Goal: Find specific page/section: Find specific page/section

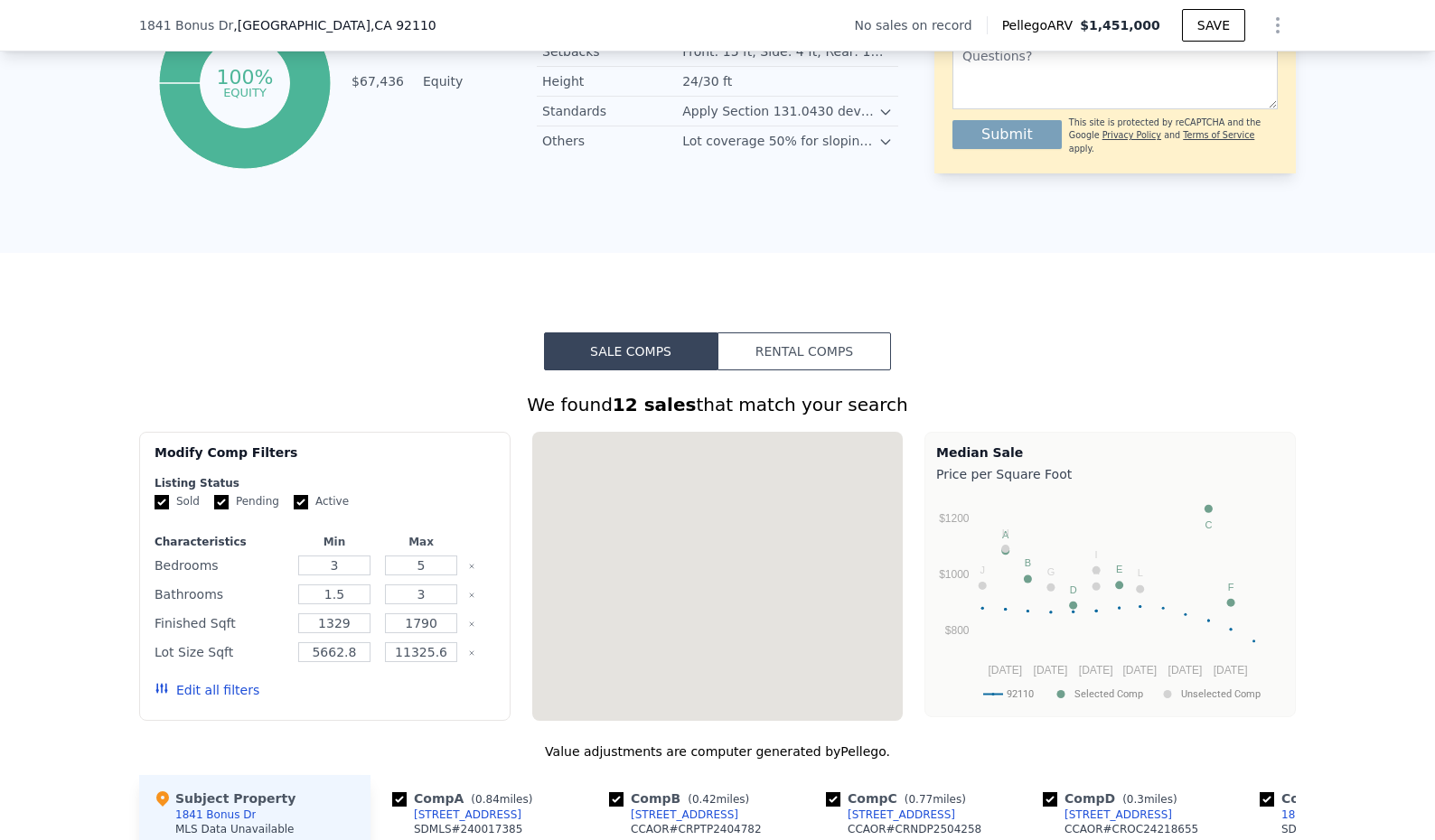
scroll to position [1714, 0]
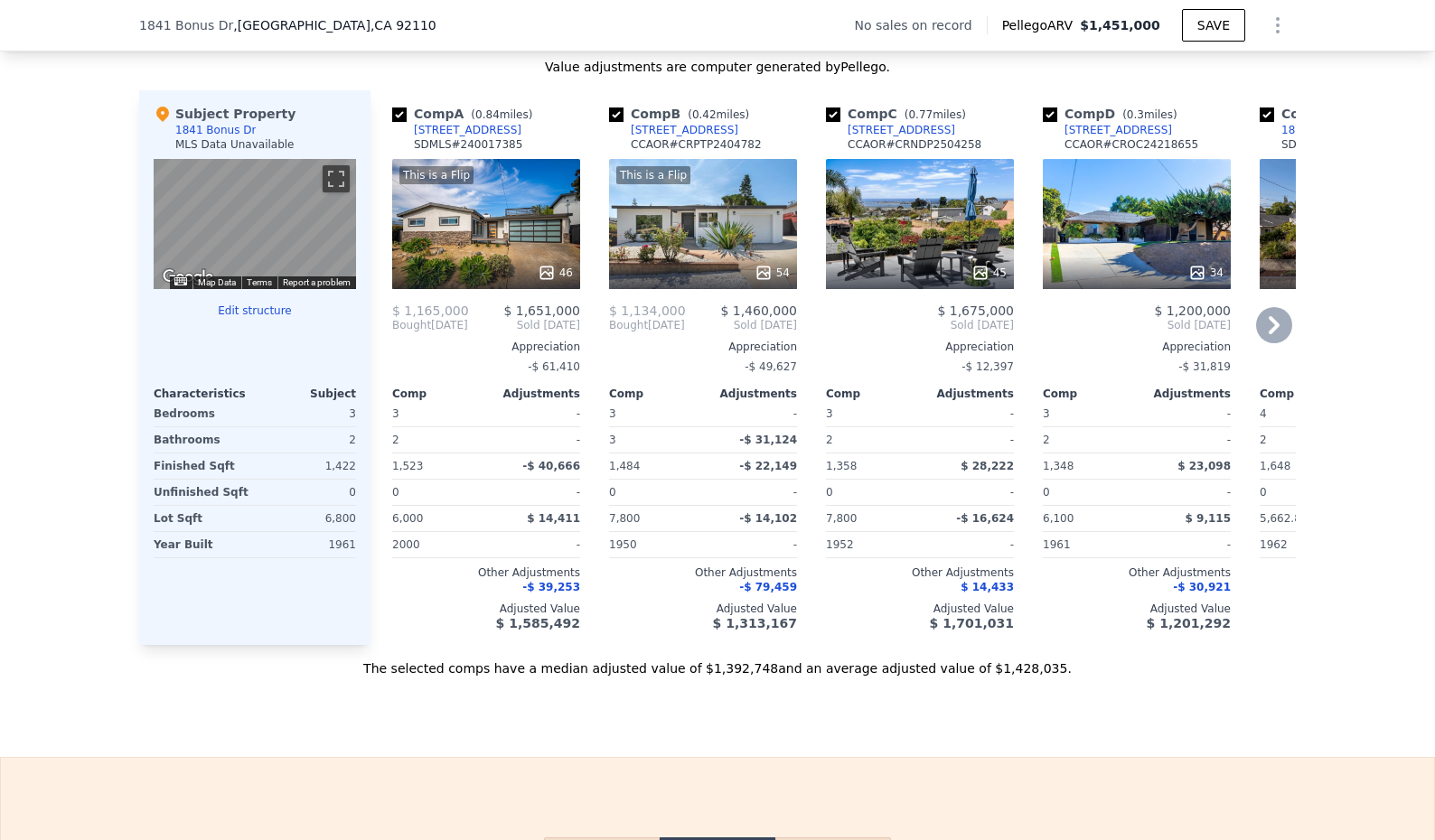
click at [1274, 330] on icon at bounding box center [1274, 326] width 11 height 18
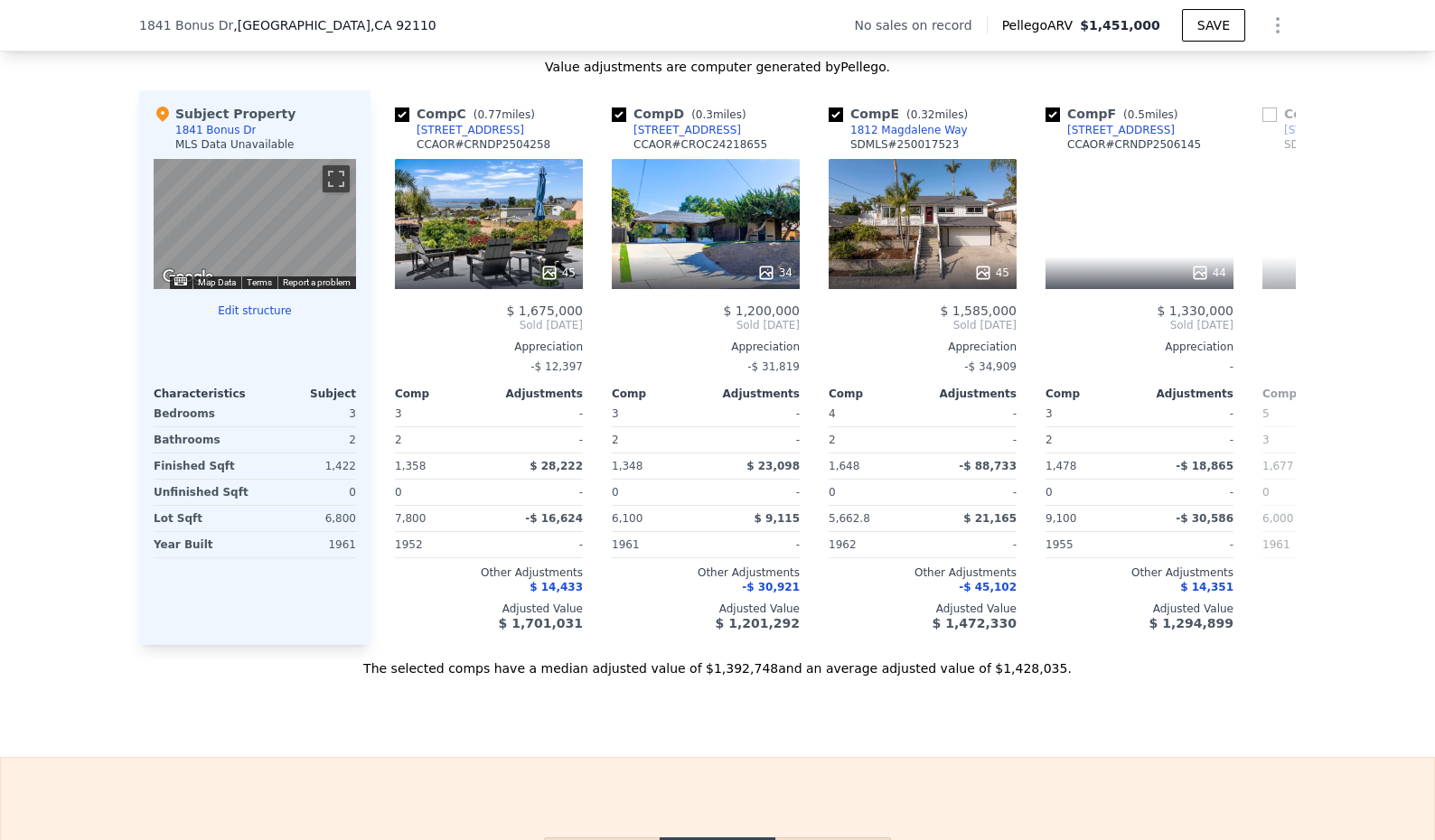
scroll to position [0, 434]
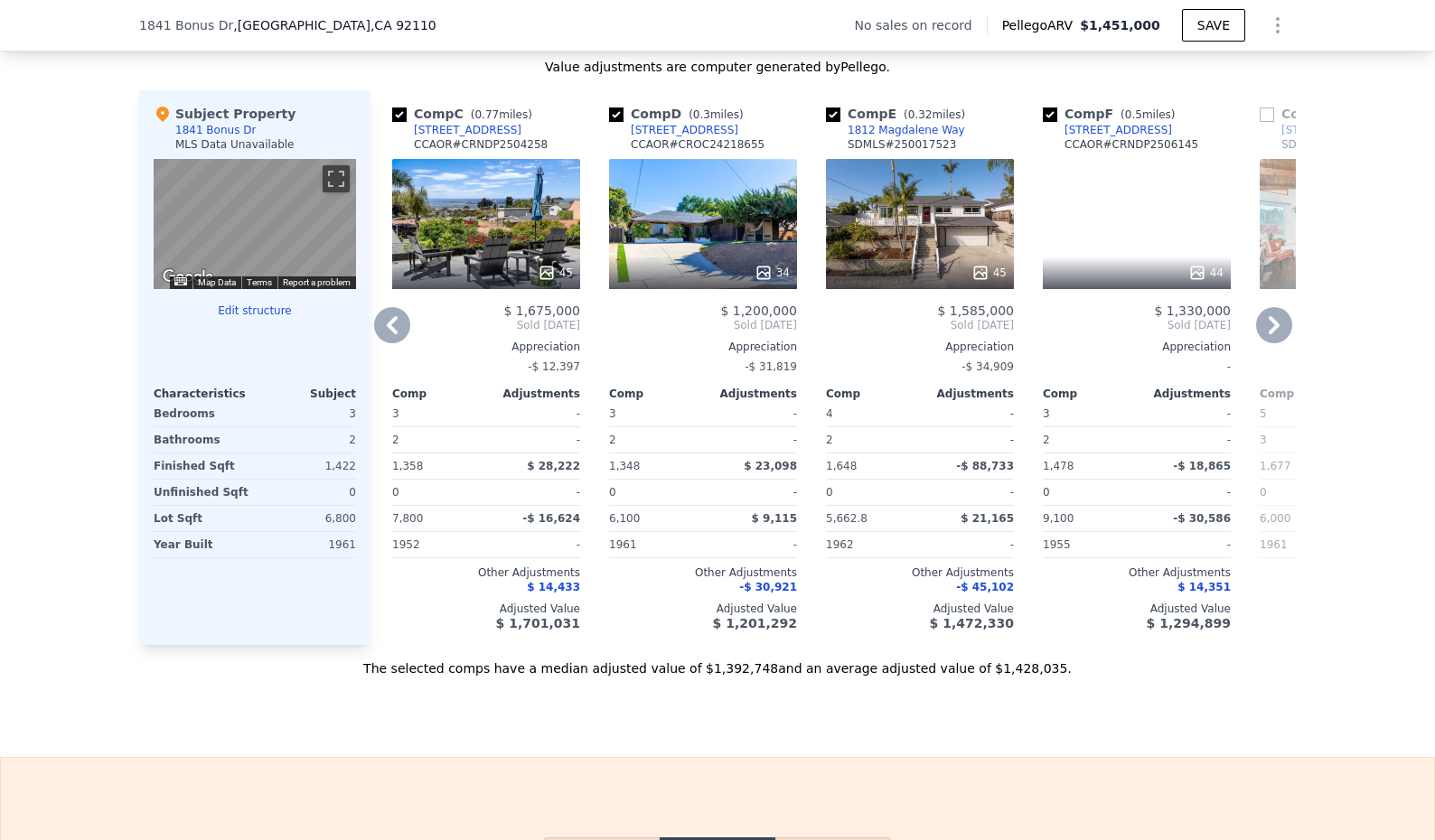
click at [1274, 331] on icon at bounding box center [1274, 325] width 36 height 36
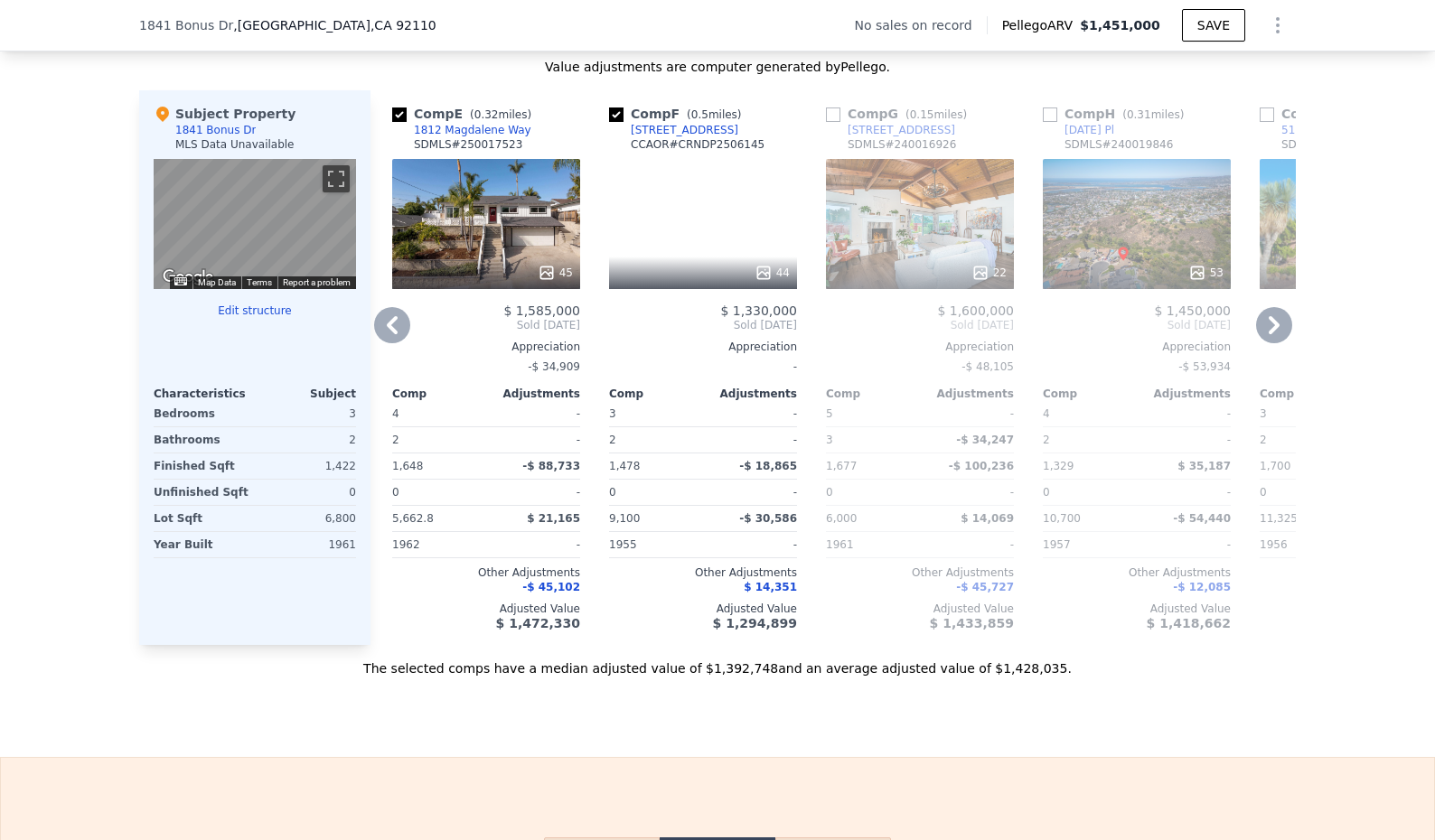
click at [1274, 331] on icon at bounding box center [1274, 325] width 36 height 36
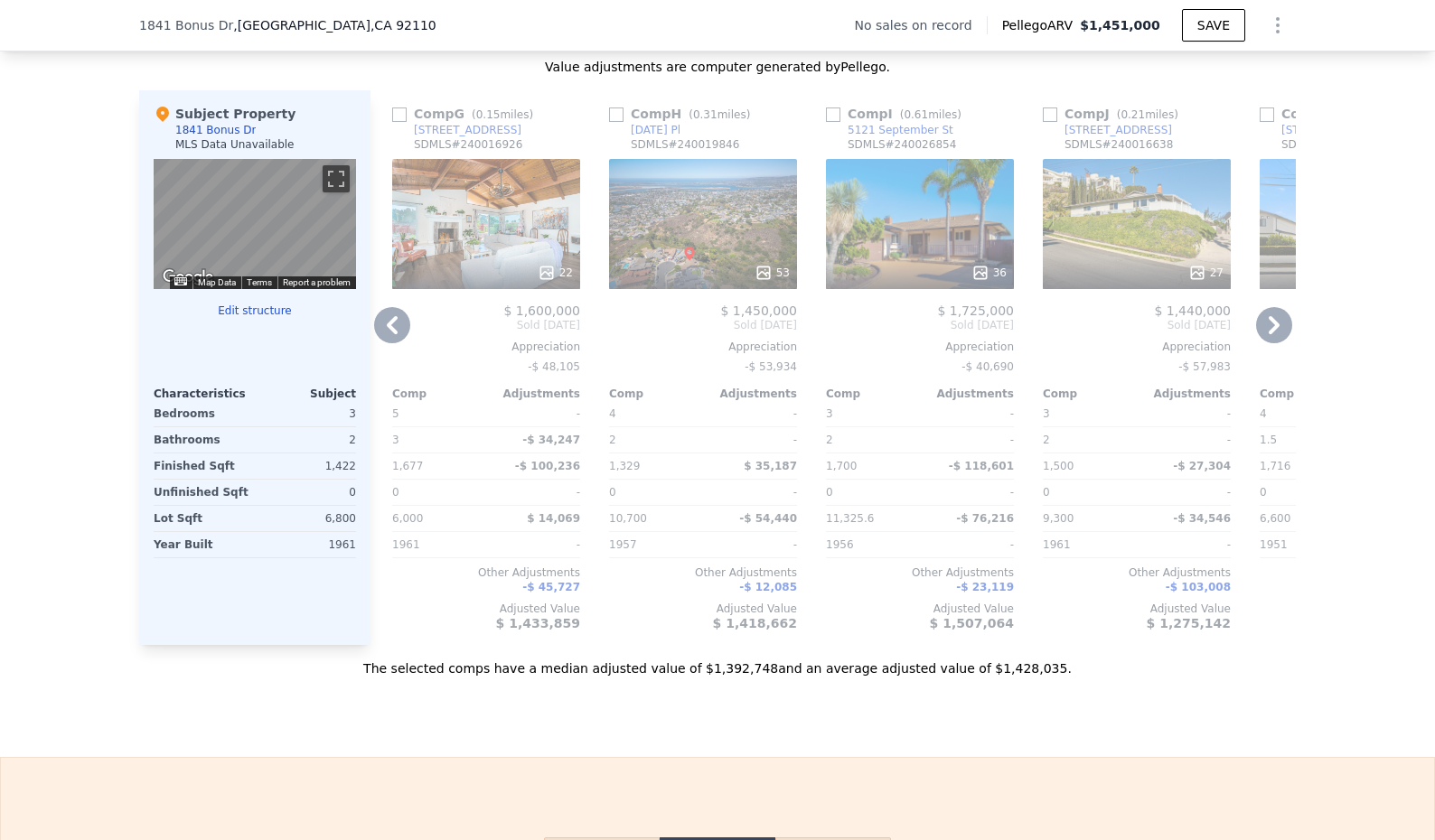
click at [1273, 329] on icon at bounding box center [1274, 326] width 11 height 18
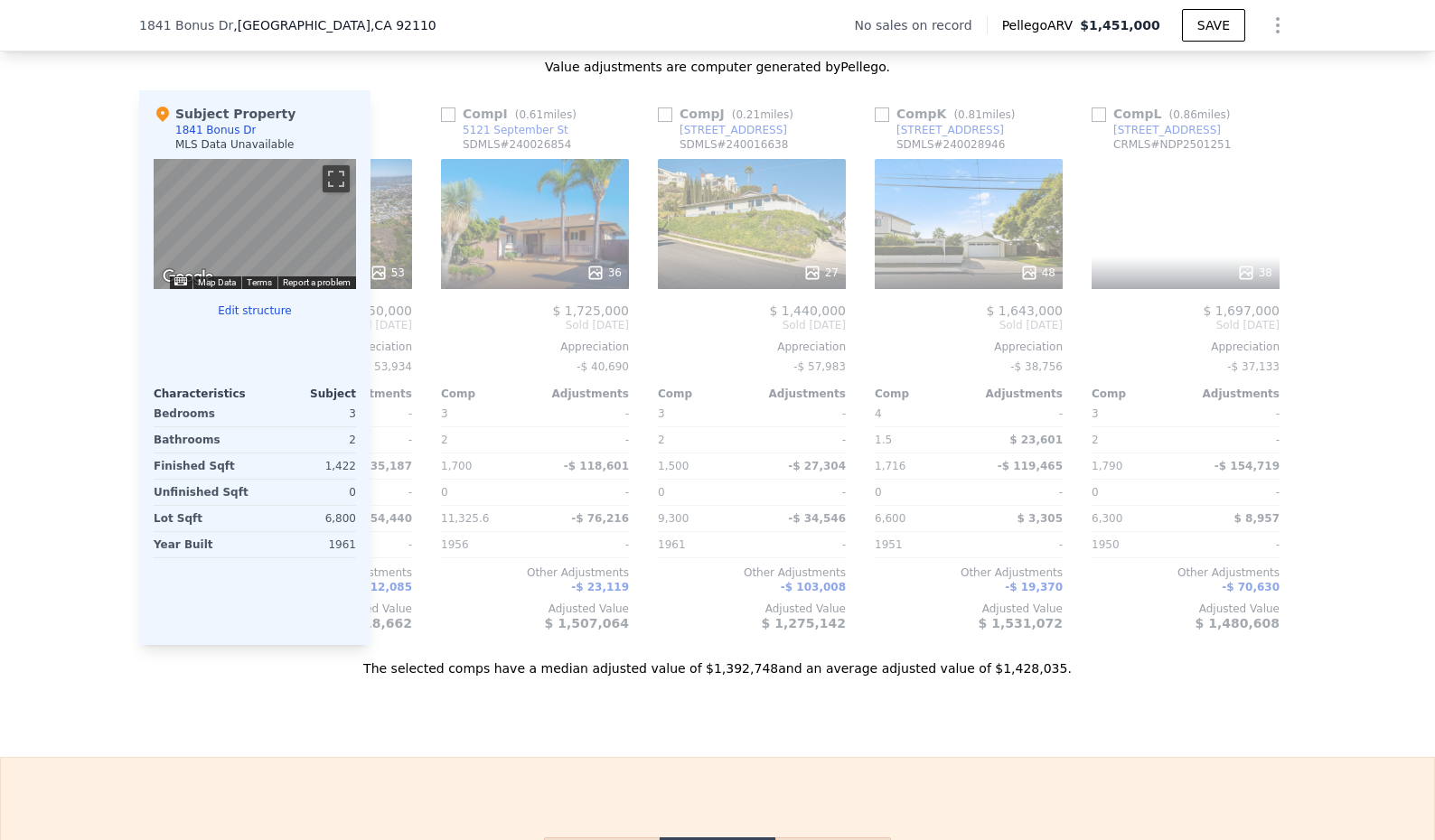
scroll to position [0, 1720]
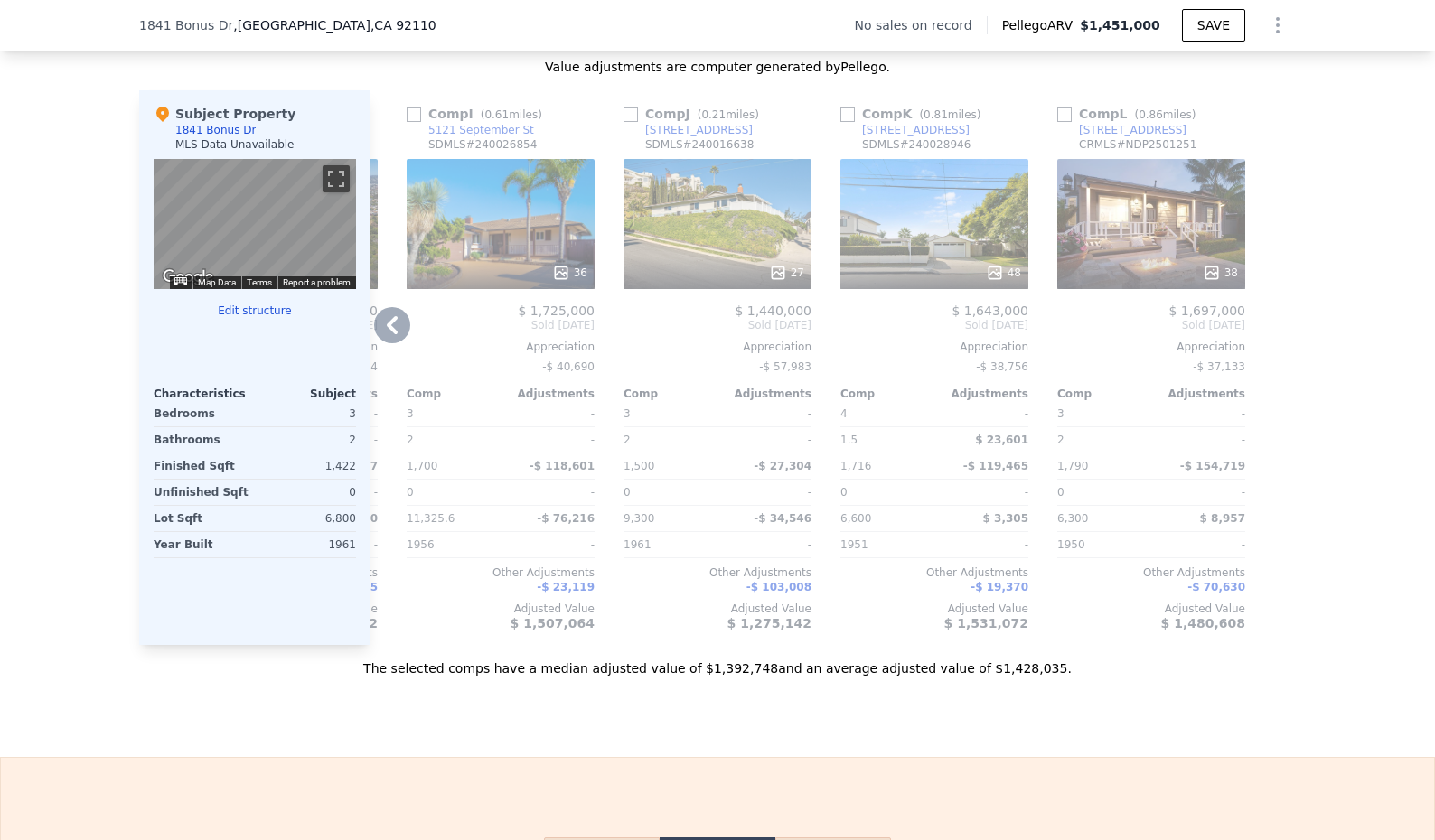
click at [395, 326] on icon at bounding box center [392, 325] width 36 height 36
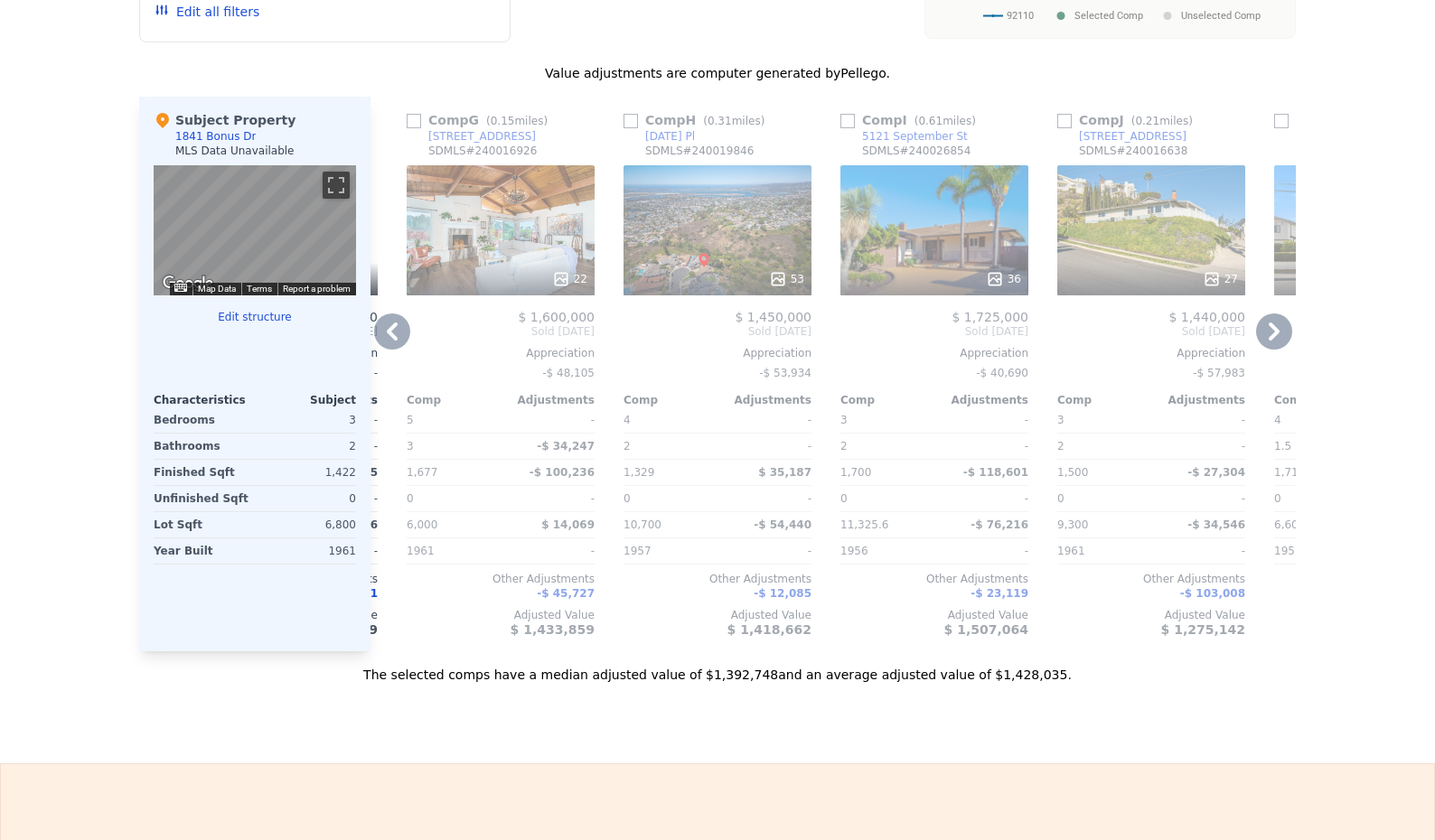
scroll to position [0, 0]
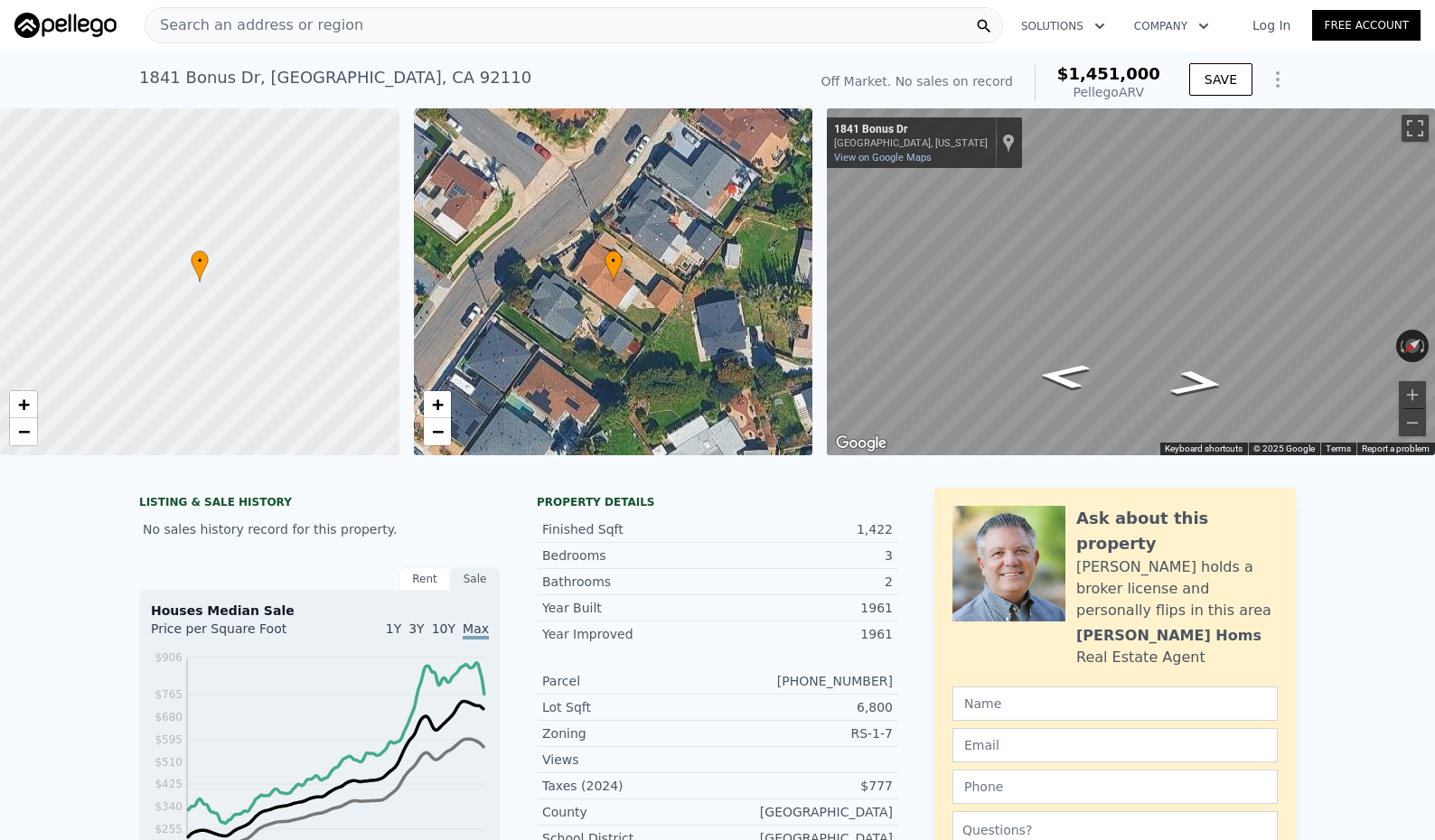
click at [384, 17] on div "Search an address or region" at bounding box center [574, 25] width 859 height 36
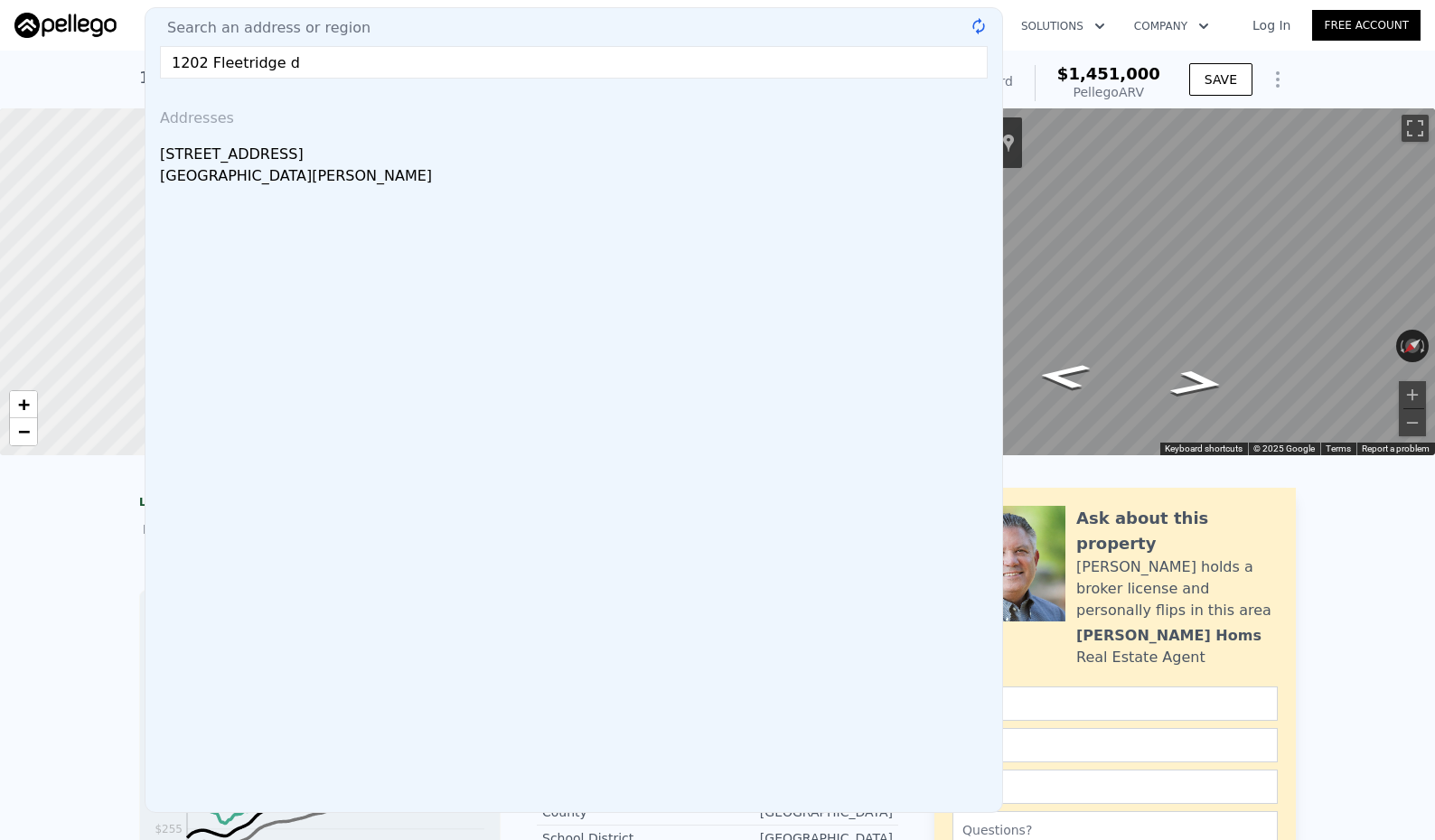
type input "[STREET_ADDRESS]"
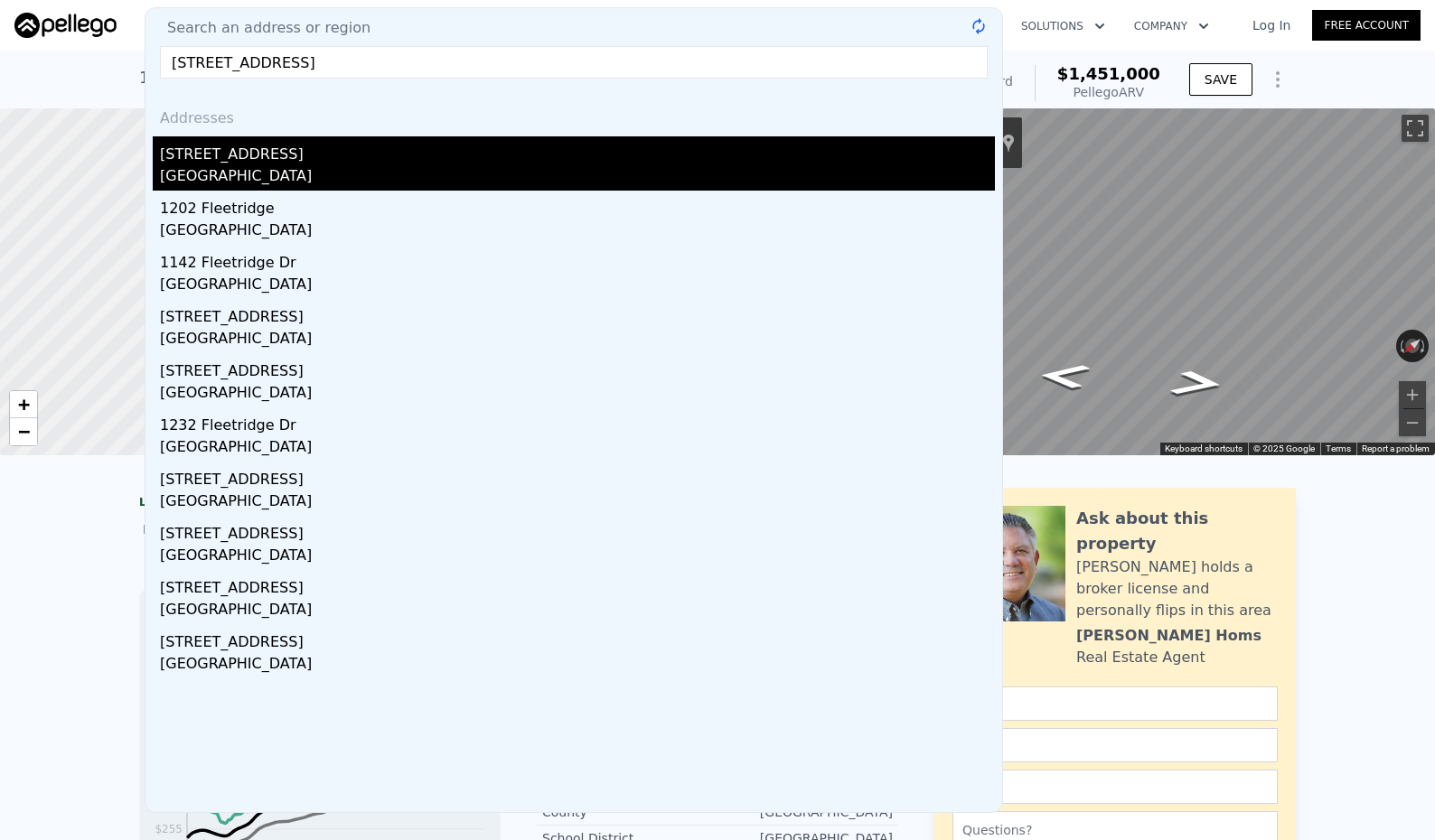
drag, startPoint x: 336, startPoint y: 95, endPoint x: 210, endPoint y: 167, distance: 145.1
click at [210, 167] on div "[GEOGRAPHIC_DATA]" at bounding box center [577, 178] width 835 height 26
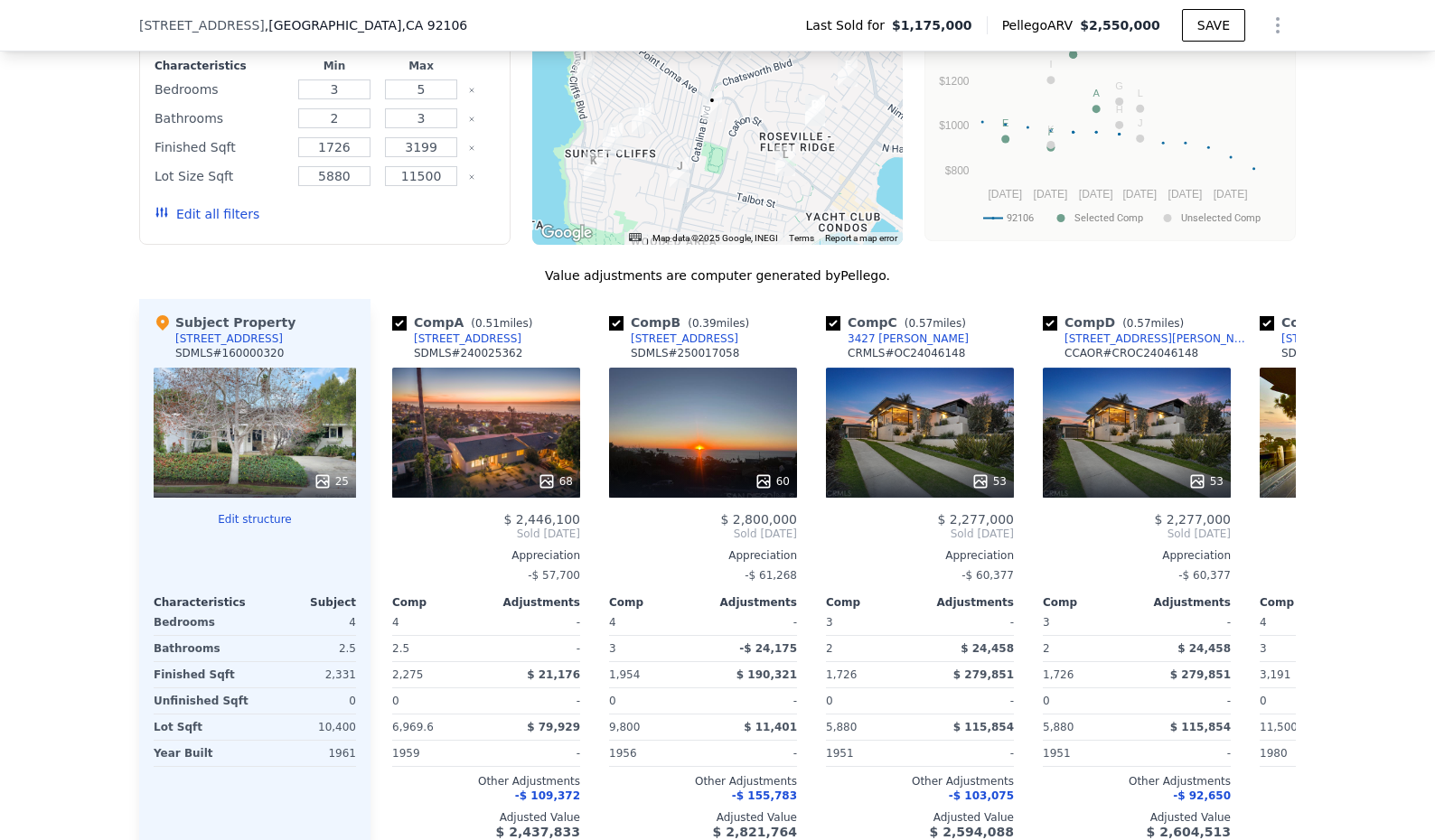
scroll to position [1880, 0]
click at [1272, 542] on icon at bounding box center [1274, 533] width 11 height 18
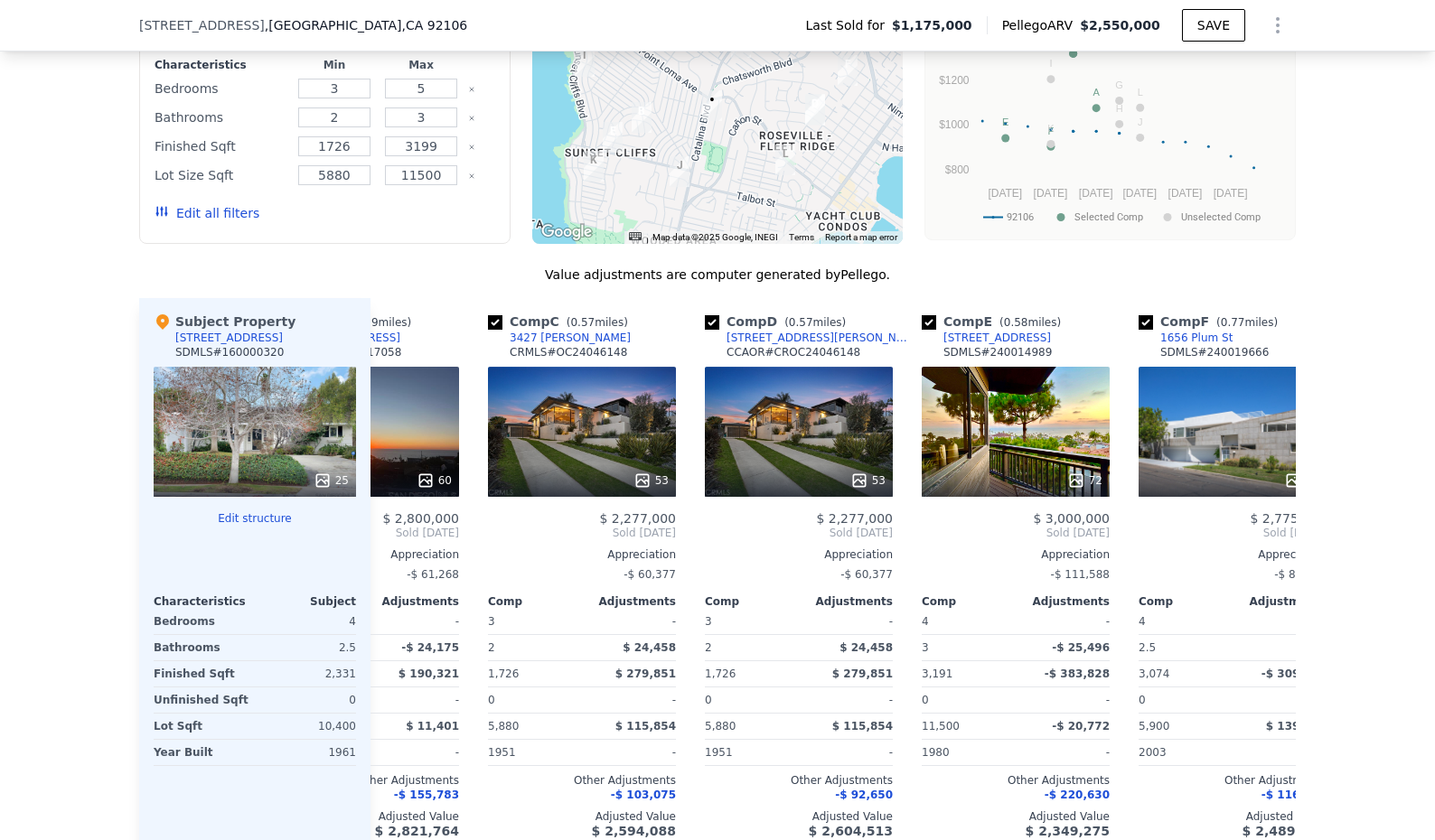
scroll to position [0, 434]
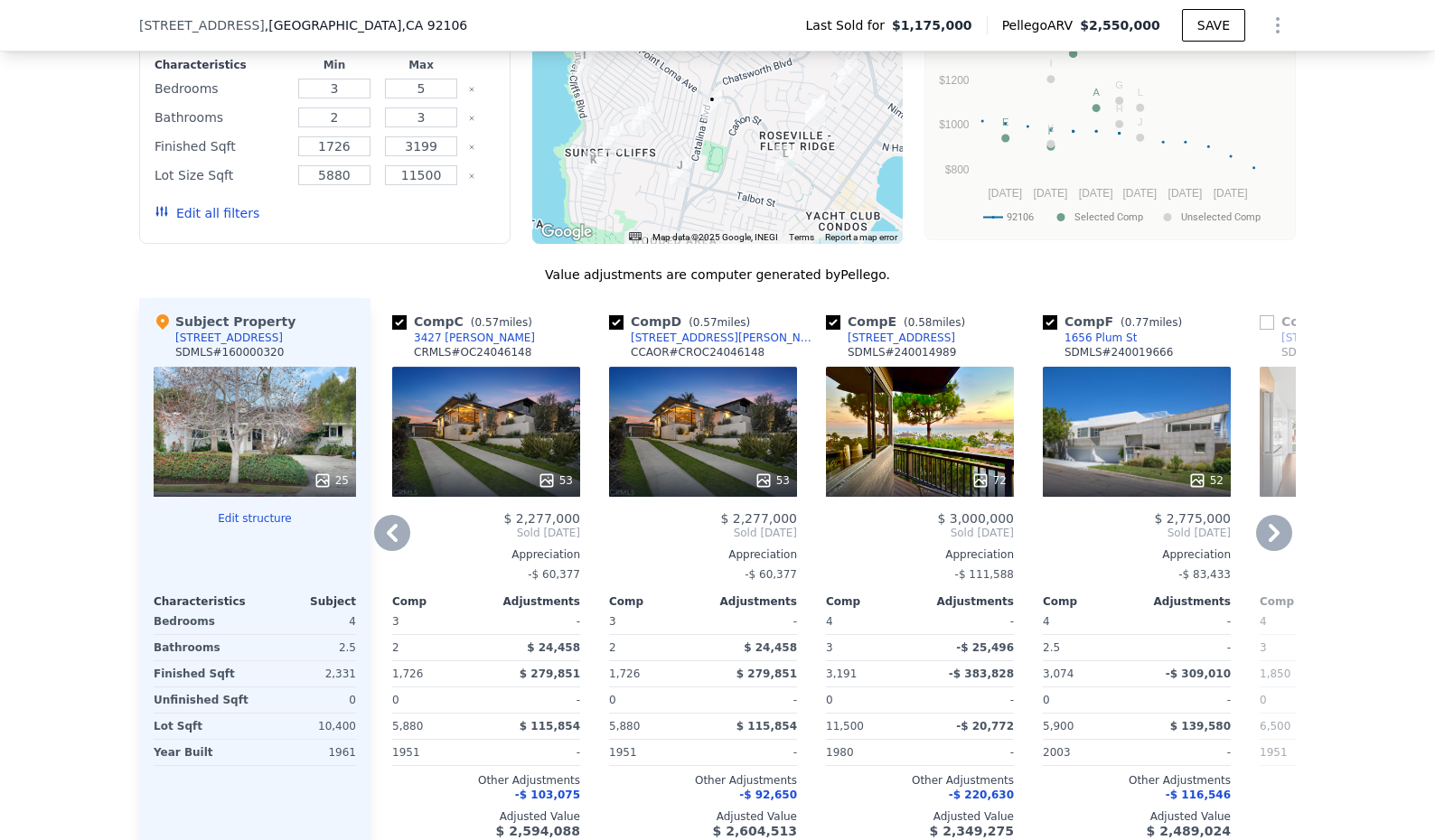
click at [1272, 542] on icon at bounding box center [1274, 533] width 11 height 18
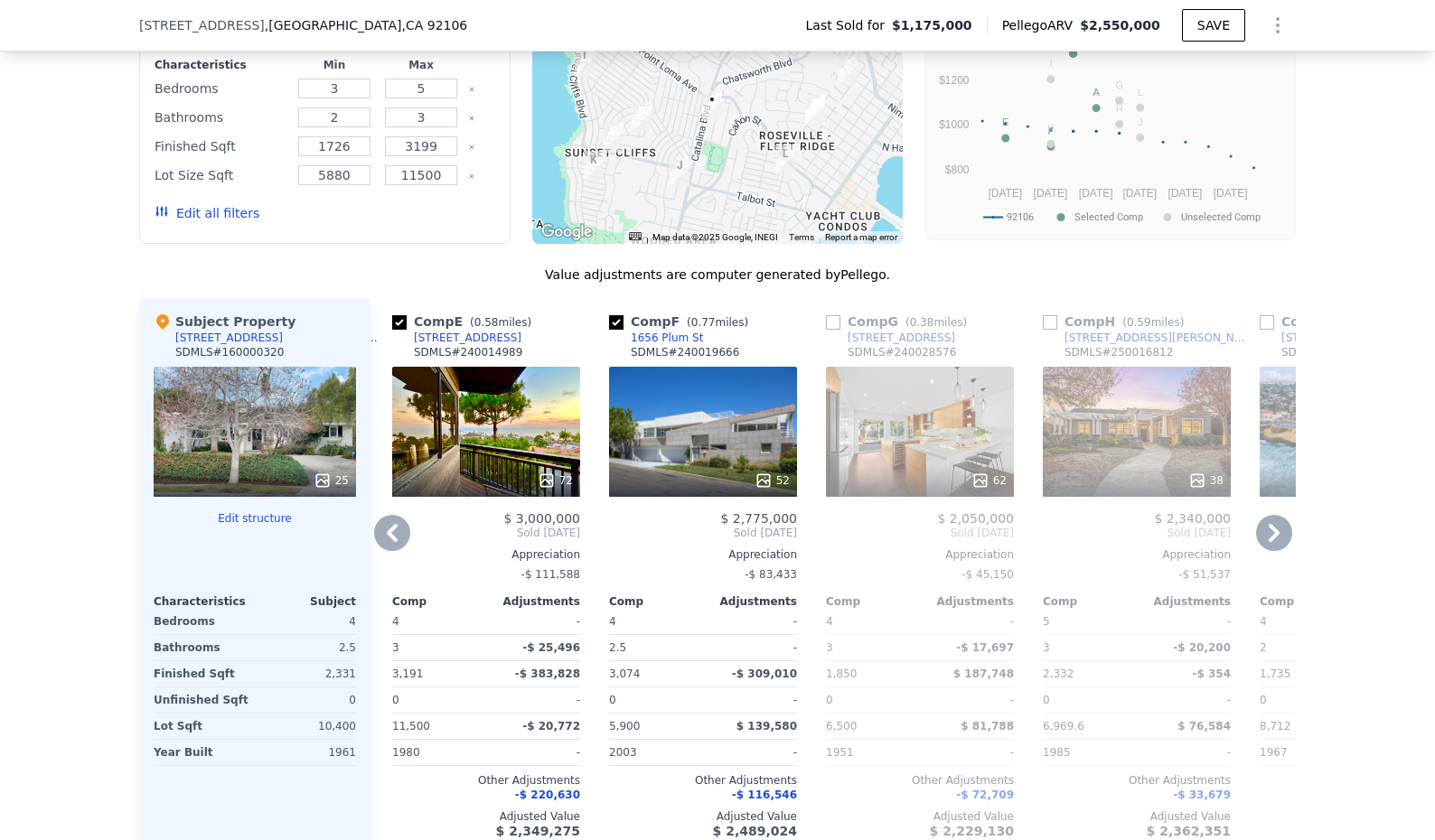
click at [1274, 542] on icon at bounding box center [1274, 533] width 11 height 18
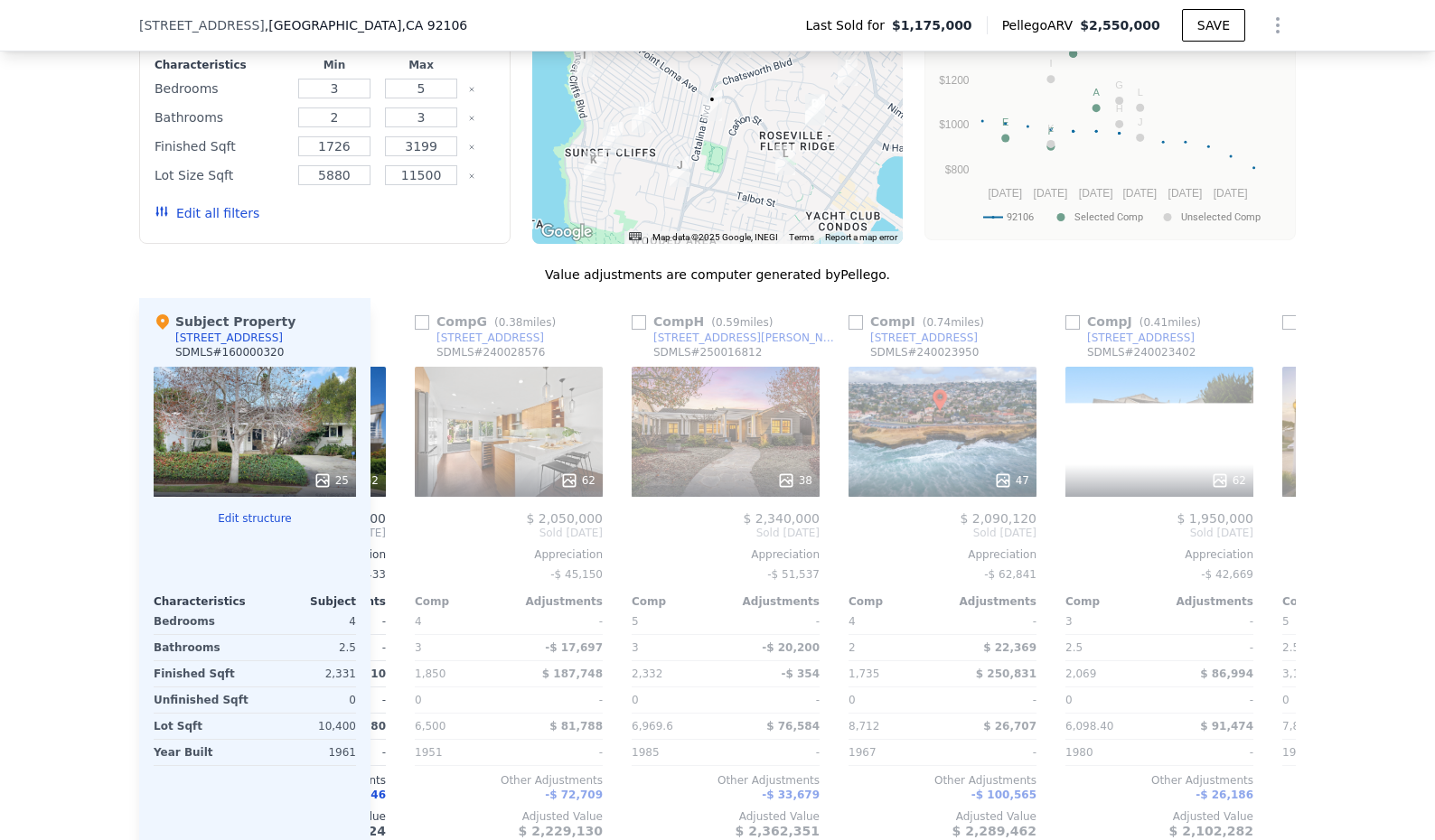
scroll to position [0, 1301]
